Goal: Check status: Check status

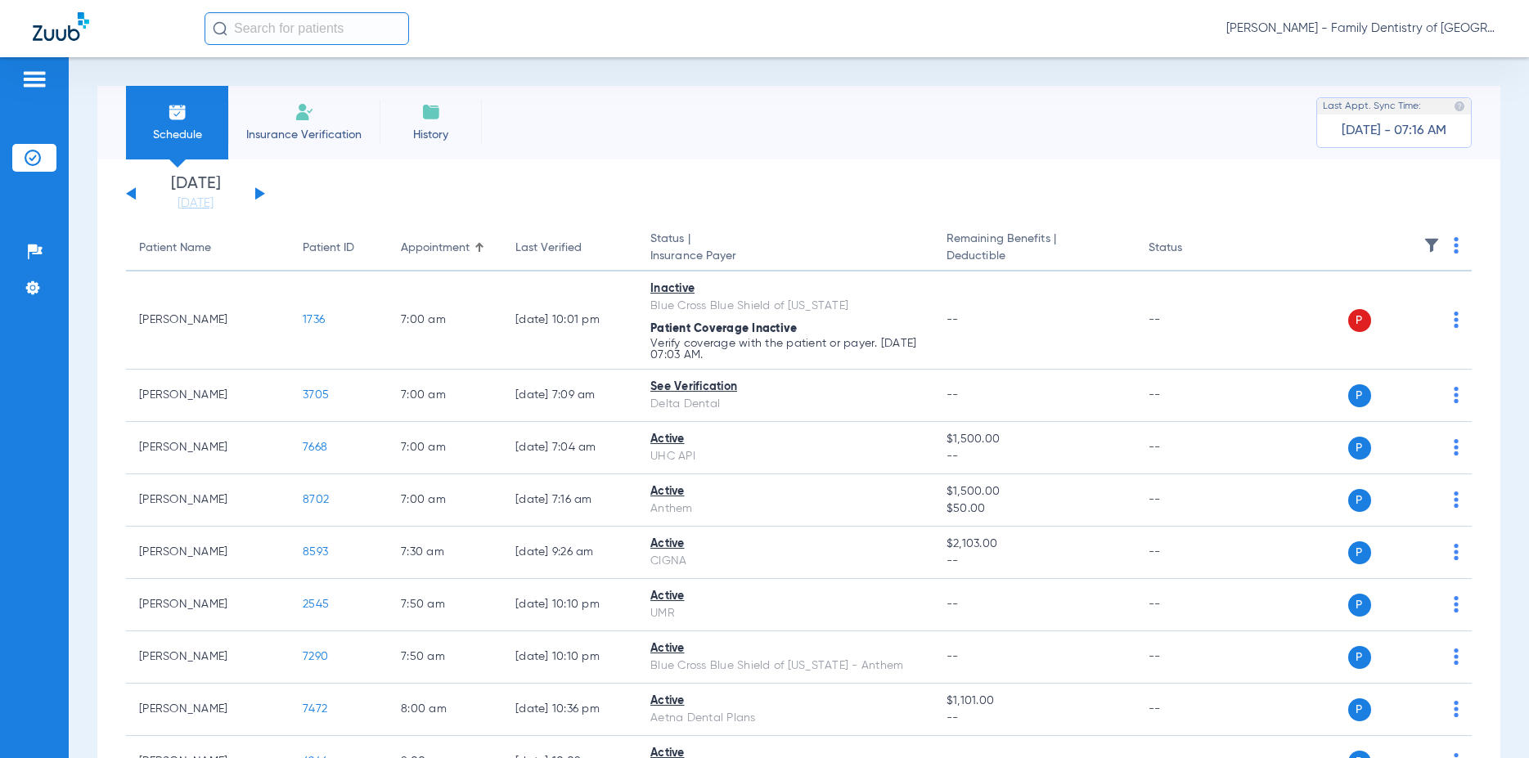
click at [256, 195] on button at bounding box center [260, 193] width 10 height 12
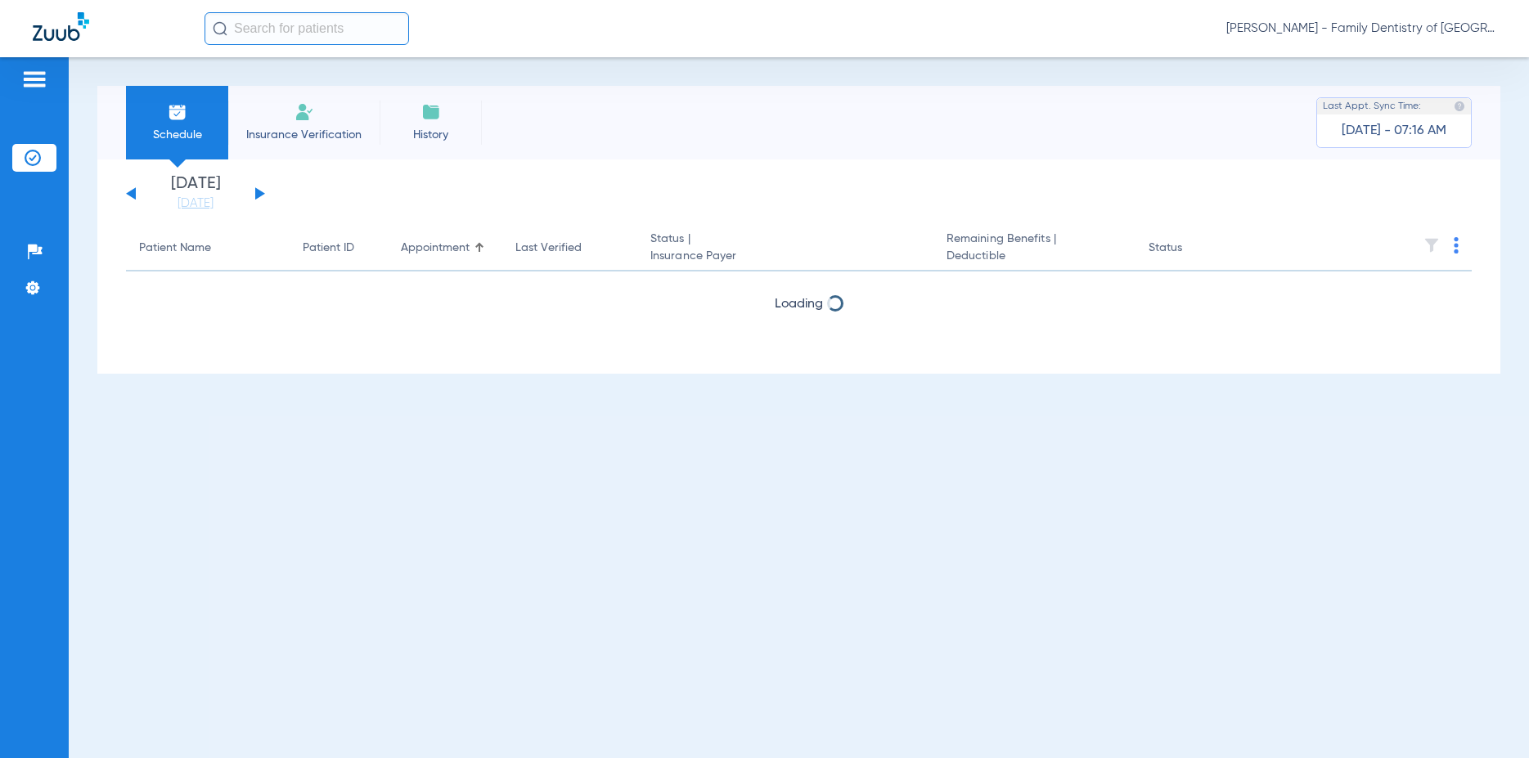
click at [256, 195] on button at bounding box center [260, 193] width 10 height 12
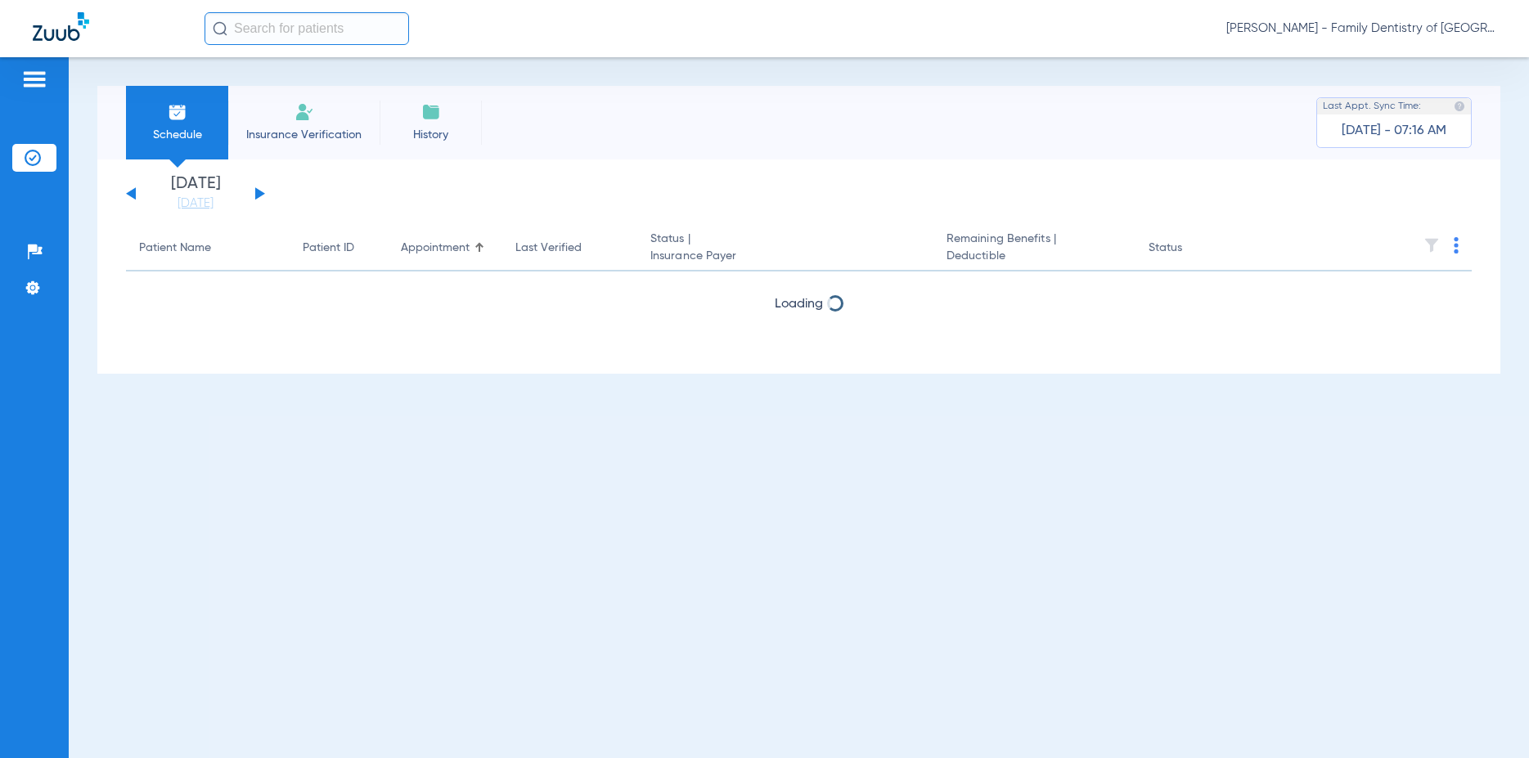
click at [256, 195] on button at bounding box center [260, 193] width 10 height 12
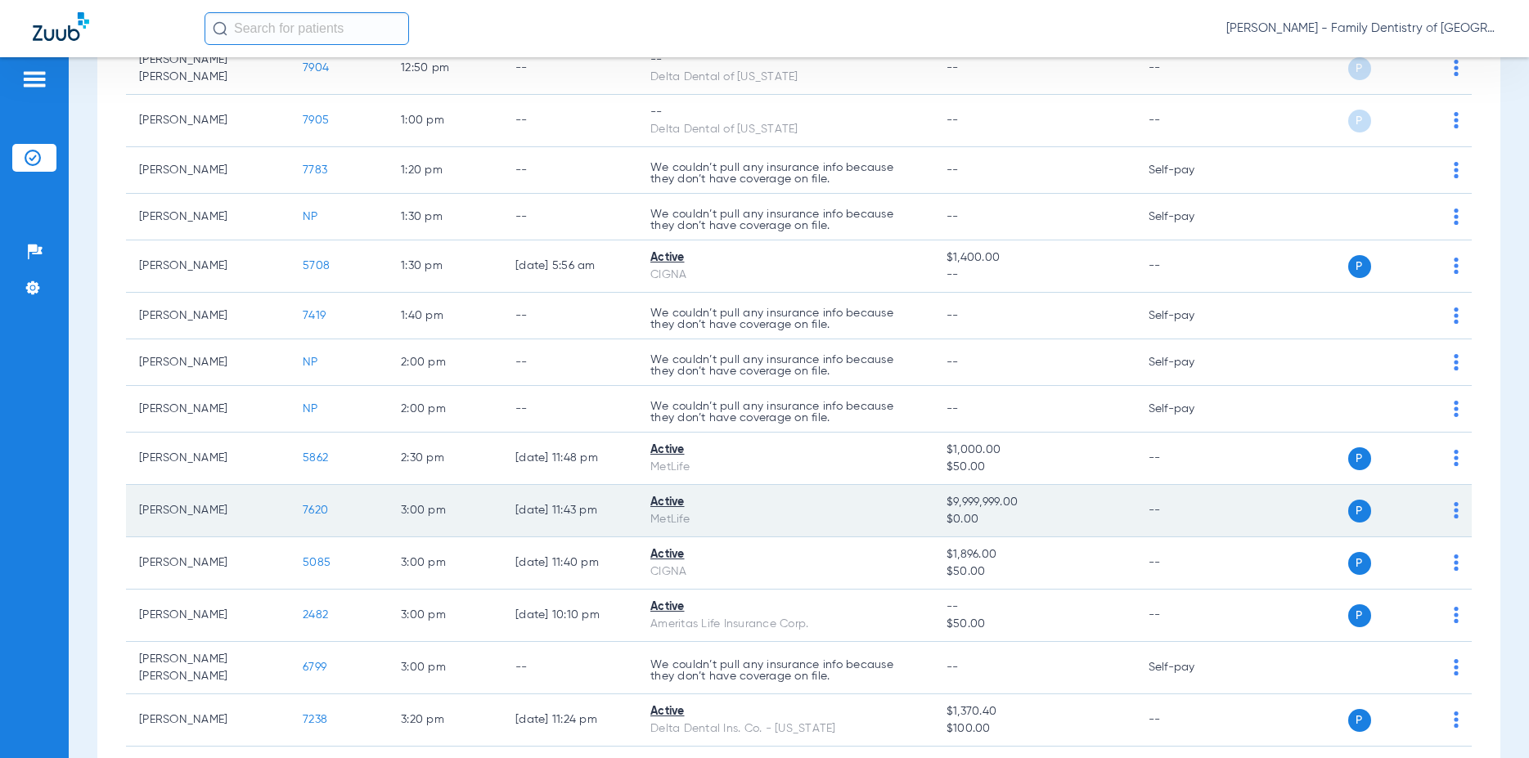
scroll to position [1139, 0]
